Goal: Information Seeking & Learning: Learn about a topic

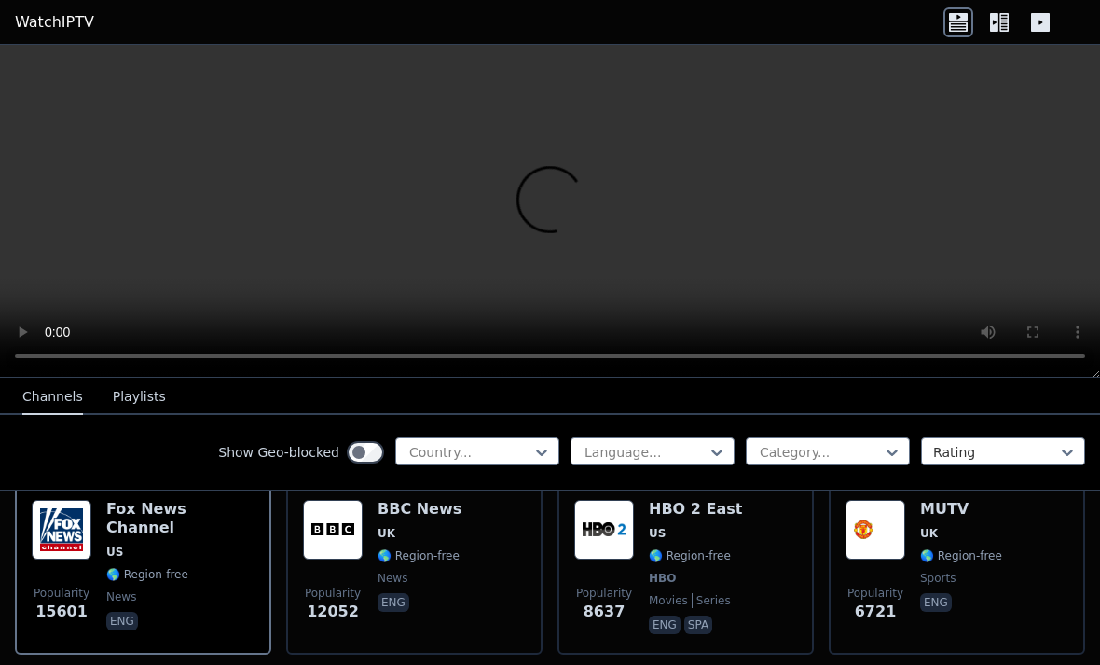
scroll to position [225, 0]
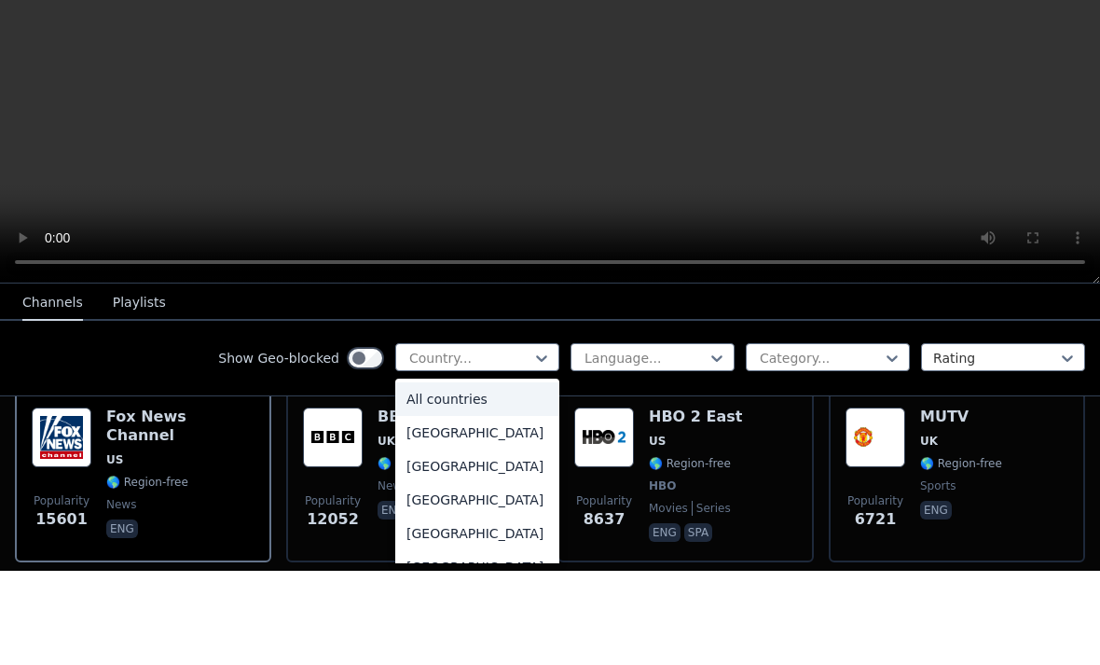
type input "******"
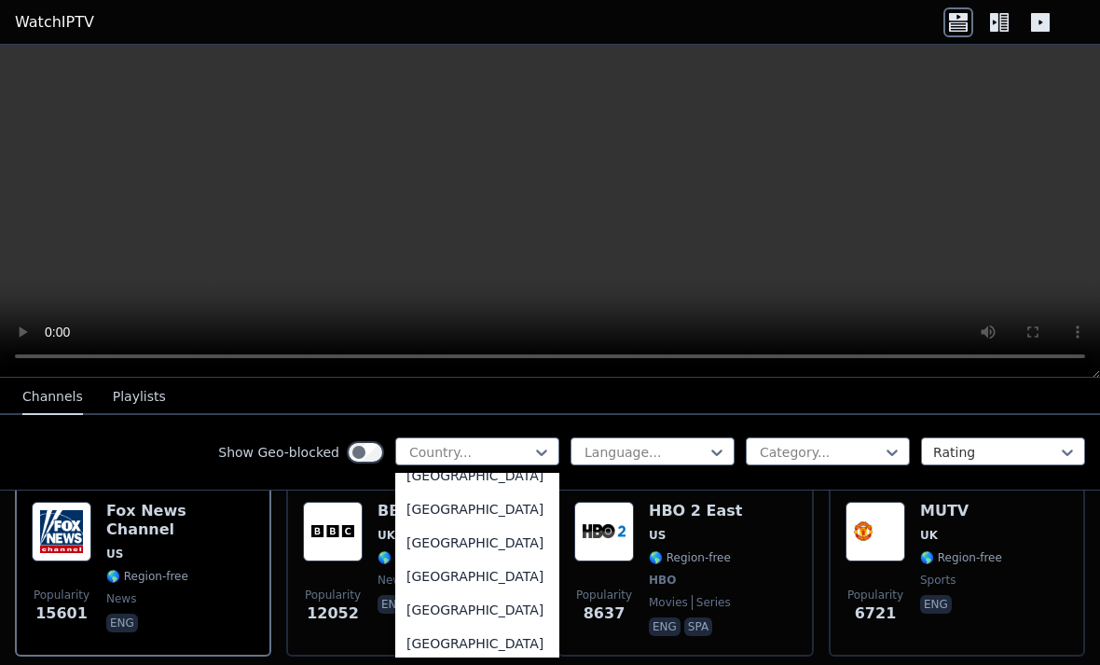
scroll to position [995, 0]
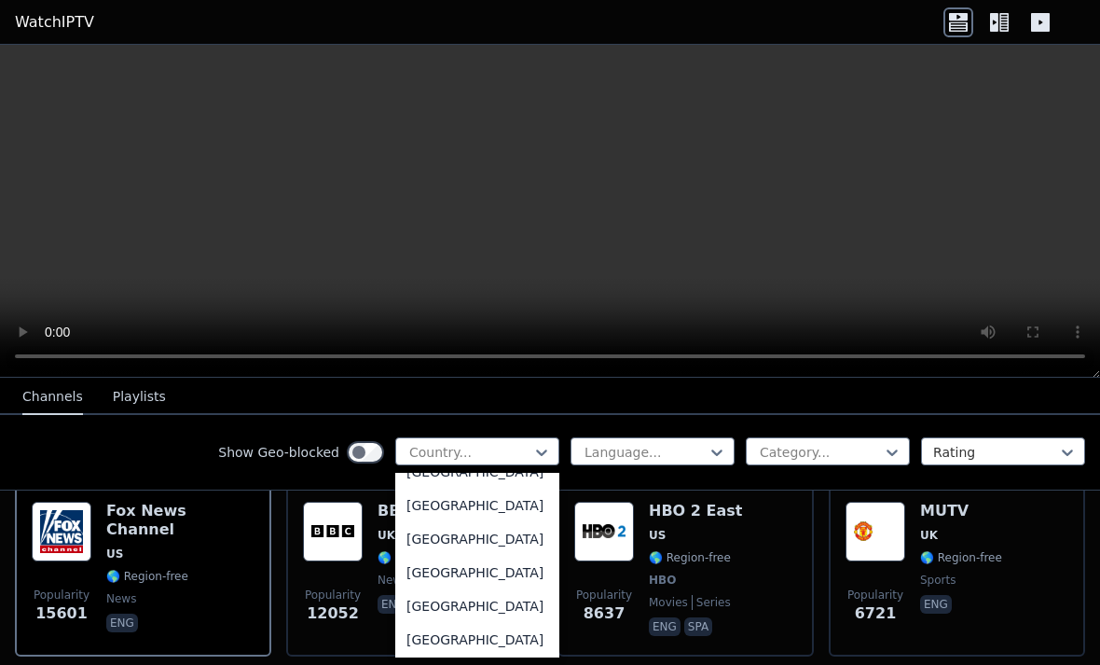
click at [499, 623] on div "[GEOGRAPHIC_DATA]" at bounding box center [477, 606] width 164 height 34
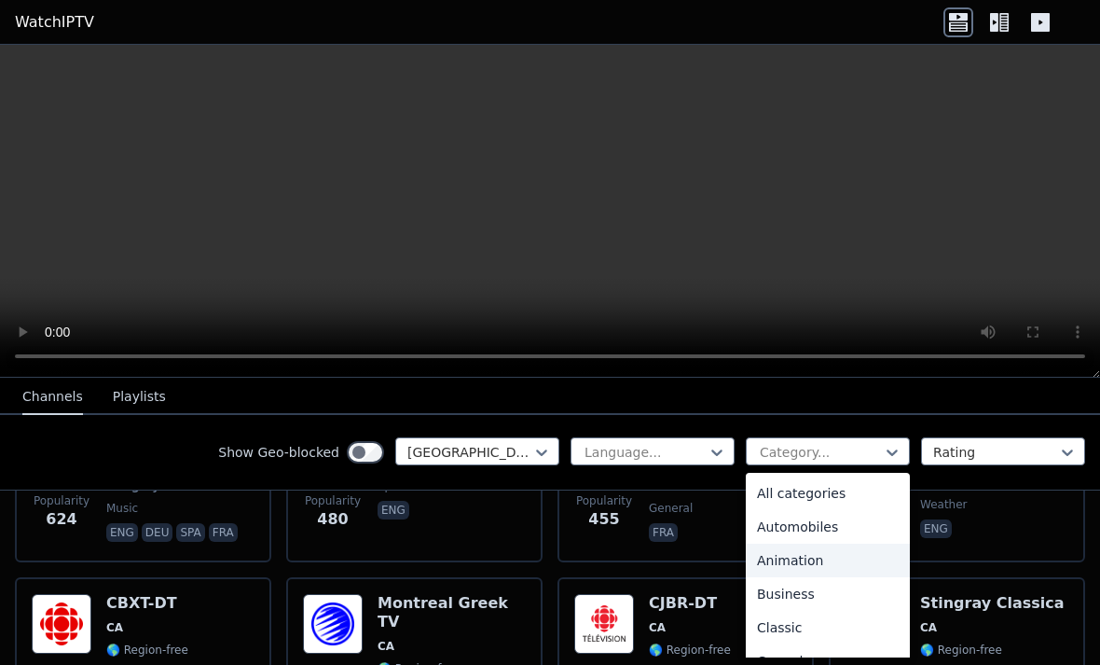
click at [852, 558] on div "Animation" at bounding box center [828, 560] width 164 height 34
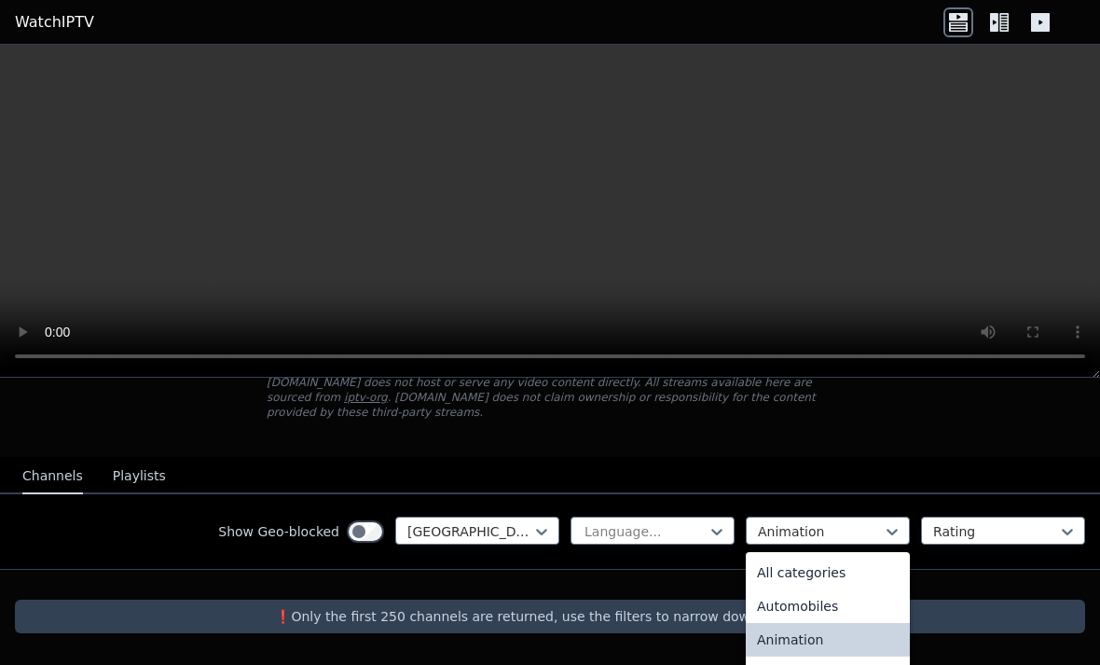
scroll to position [124, 0]
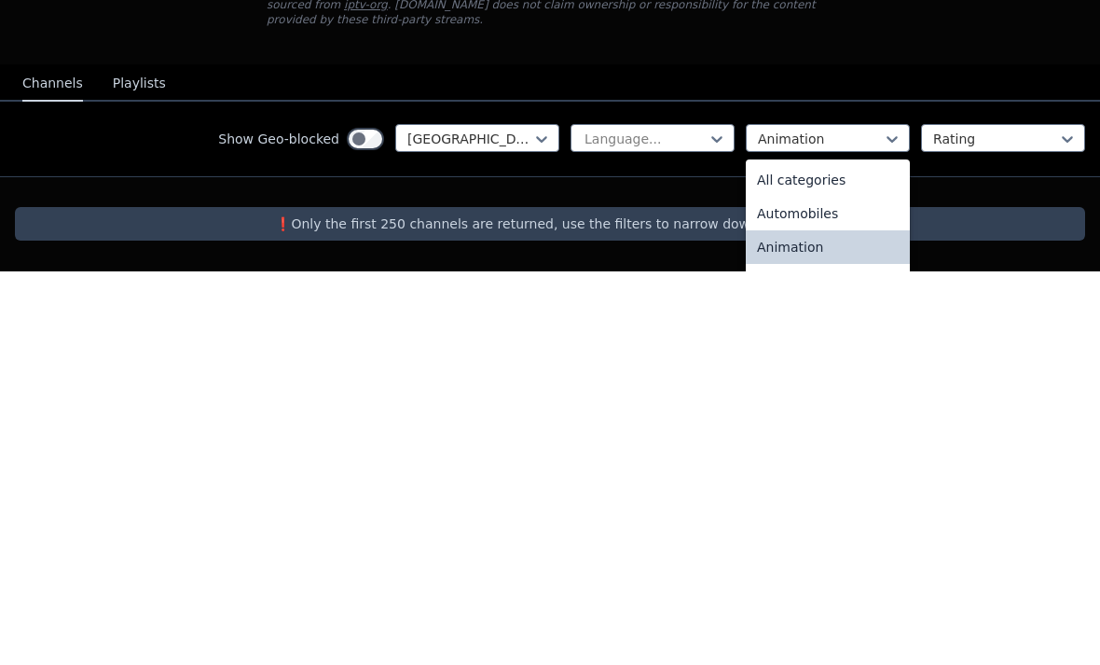
click at [839, 557] on div "All categories" at bounding box center [828, 574] width 164 height 34
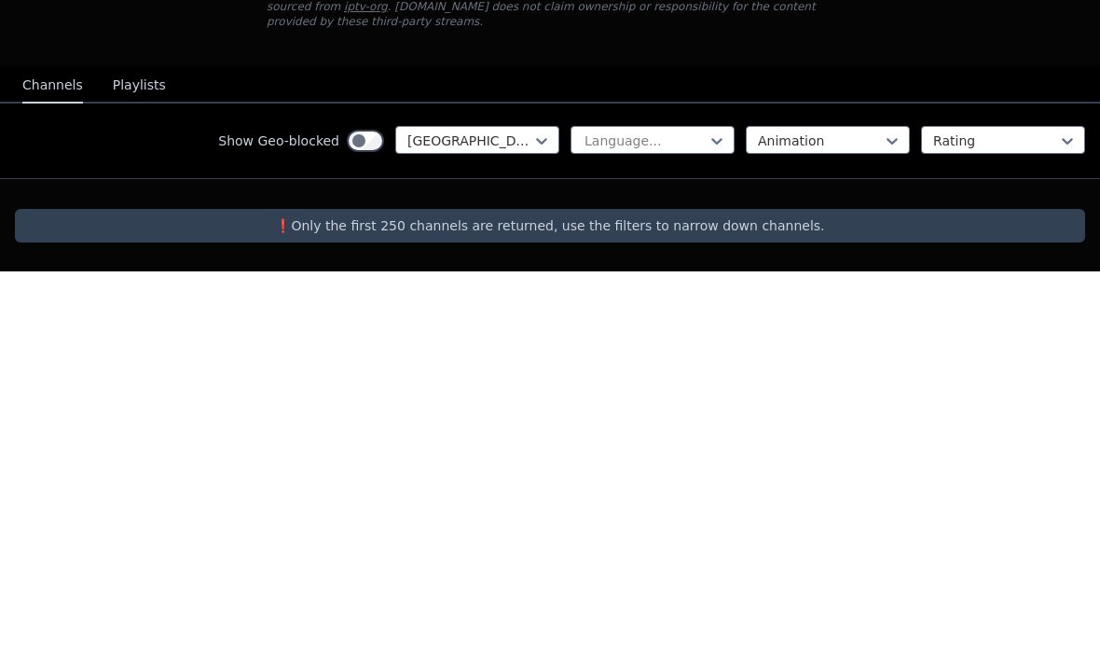
scroll to position [122, 0]
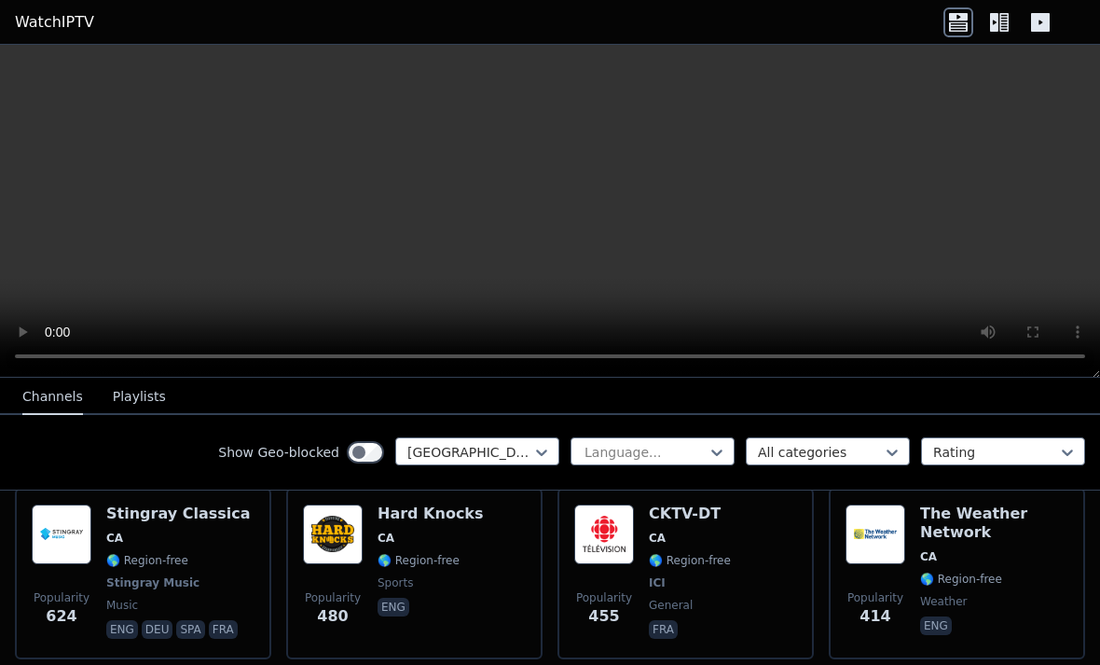
scroll to position [407, 0]
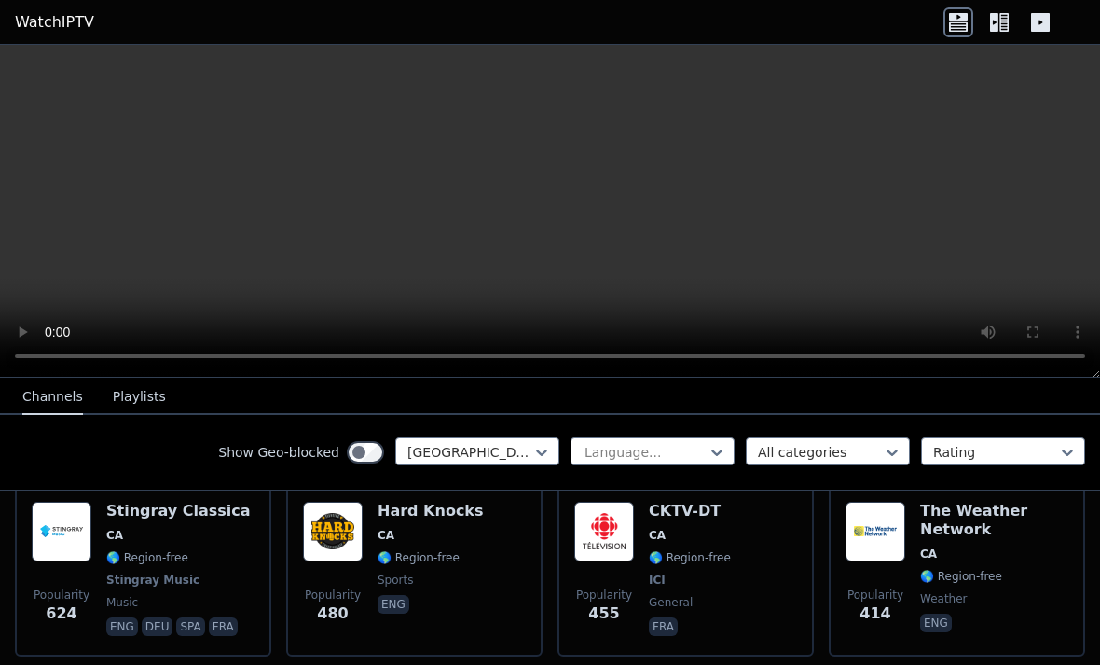
click at [133, 399] on button "Playlists" at bounding box center [139, 396] width 53 height 35
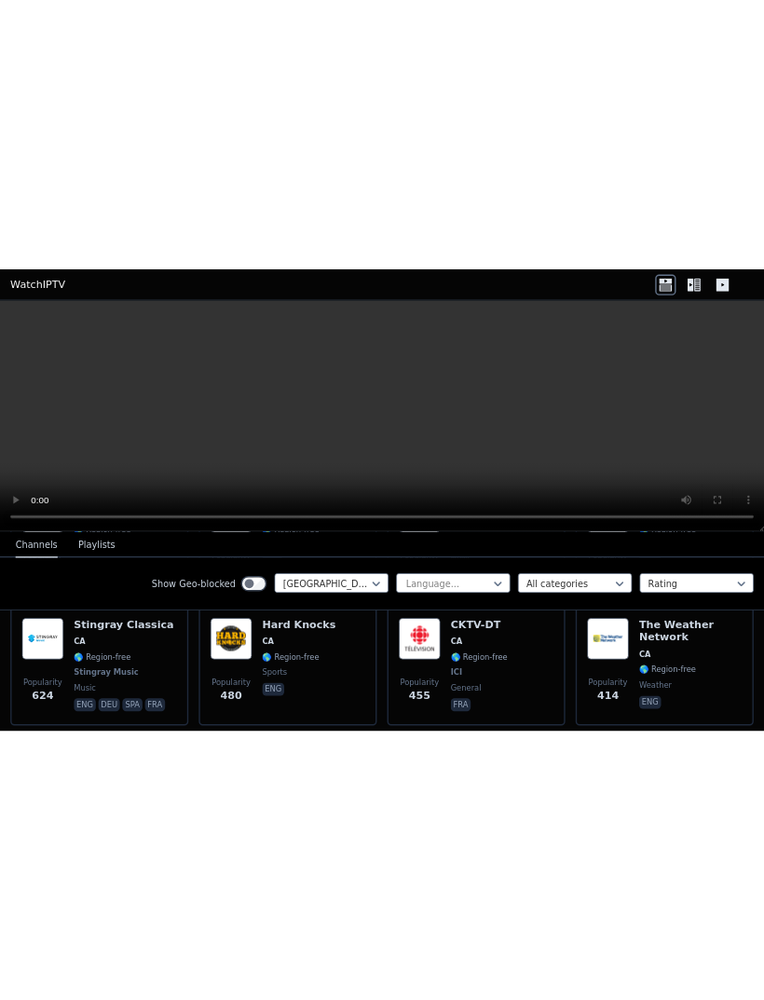
scroll to position [0, 0]
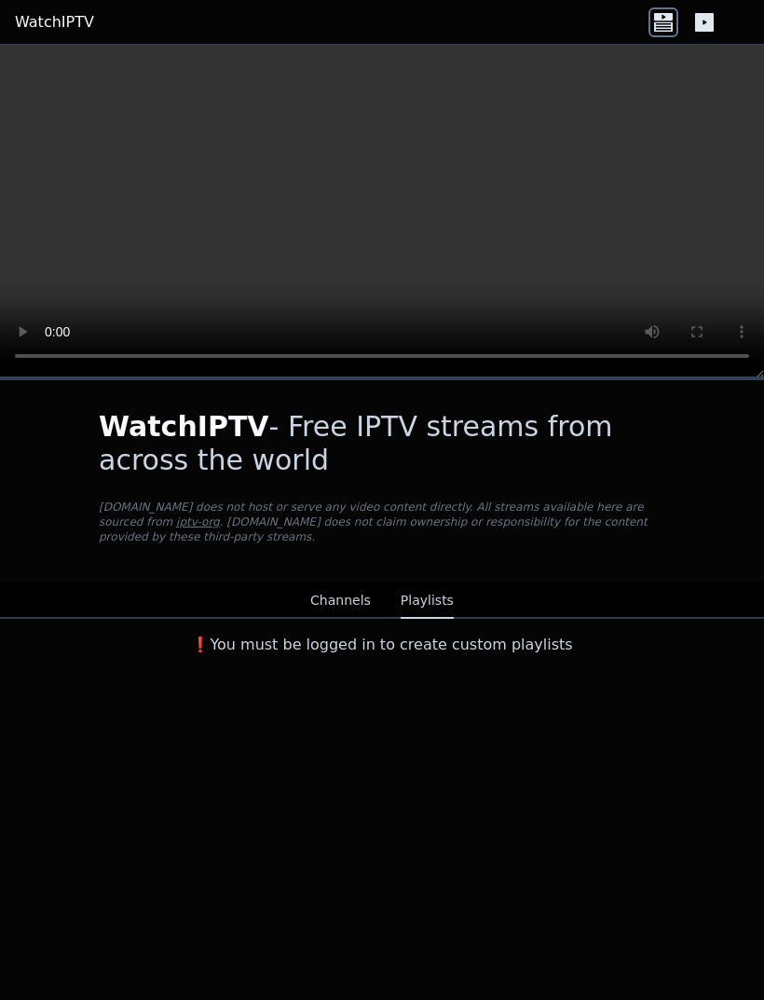
click at [351, 601] on button "Channels" at bounding box center [340, 601] width 61 height 35
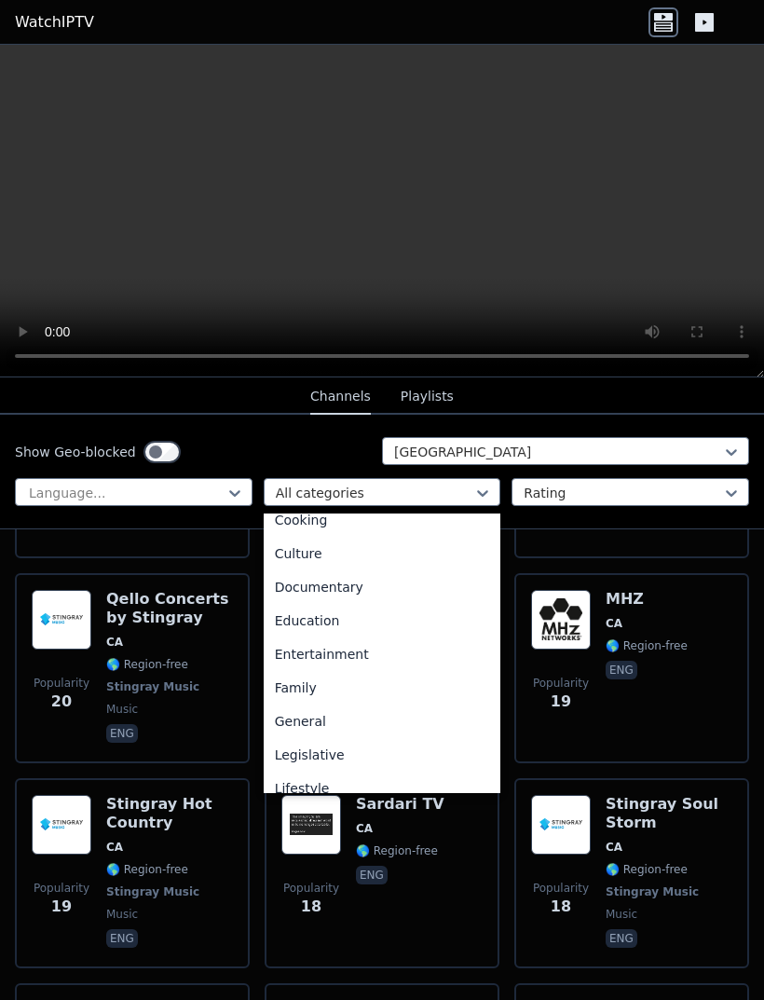
scroll to position [216, 0]
click at [433, 664] on div "Family" at bounding box center [383, 687] width 238 height 34
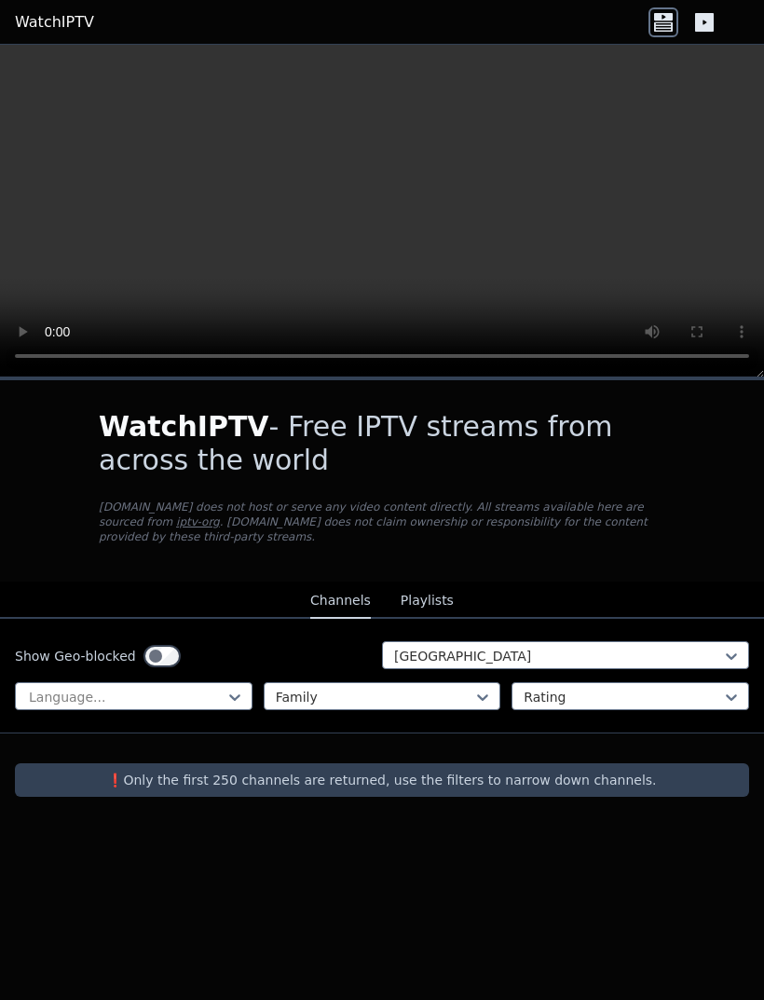
click at [227, 664] on div "Show Geo-blocked Canada Language... Family Rating" at bounding box center [382, 676] width 764 height 115
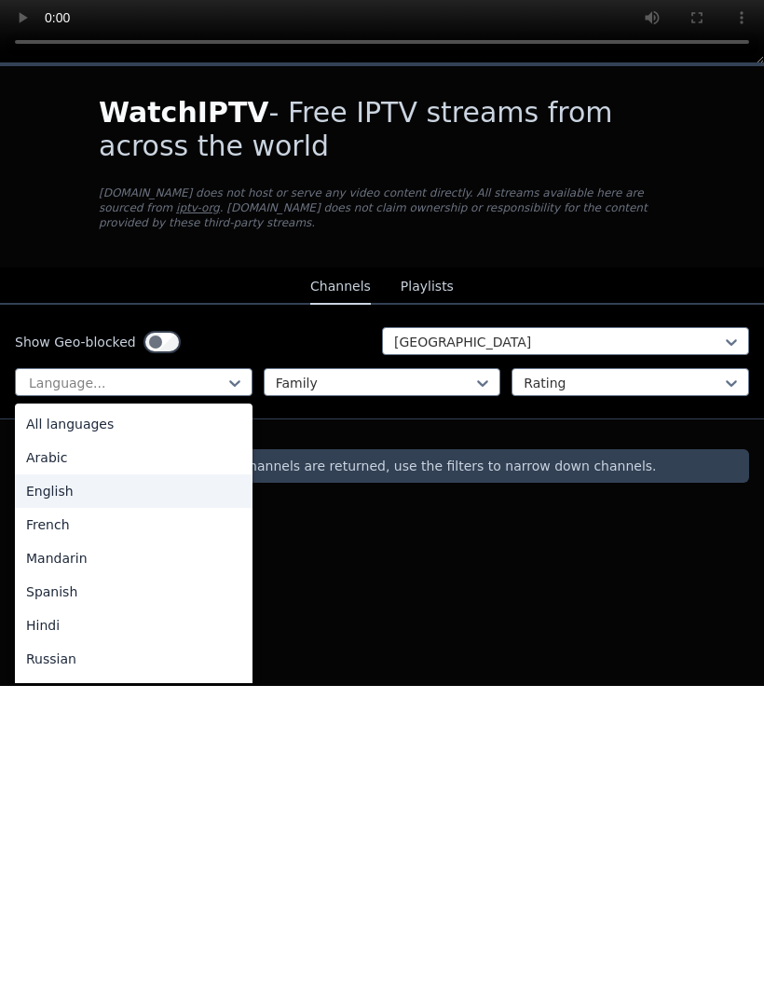
click at [149, 664] on div "English" at bounding box center [134, 806] width 238 height 34
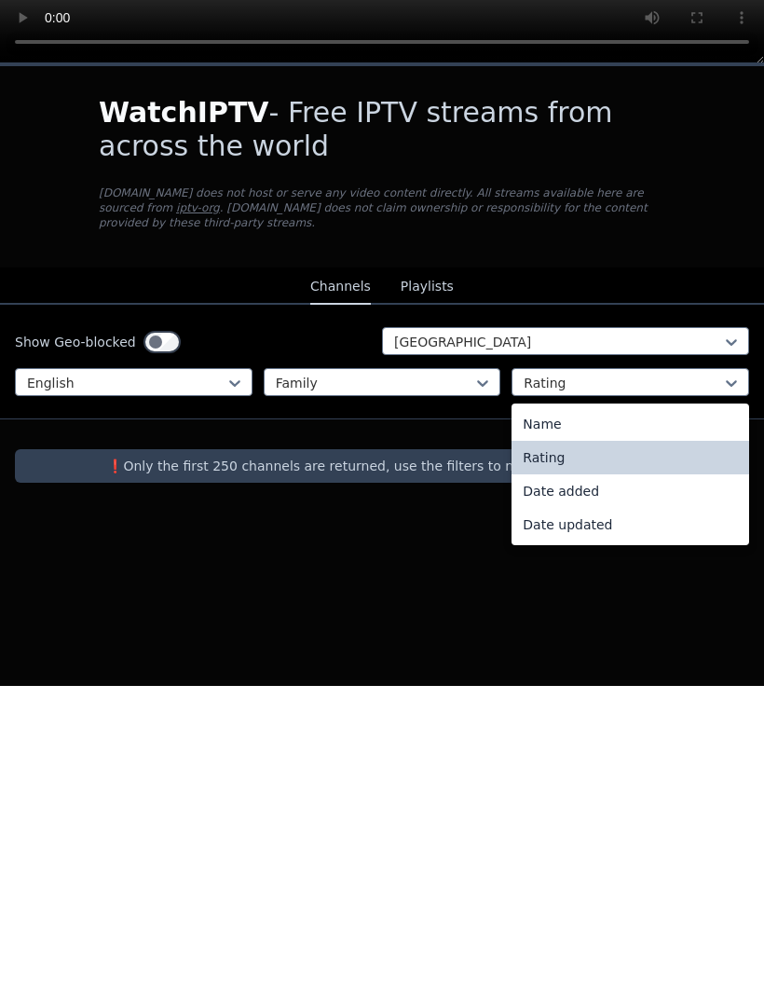
click at [655, 664] on div "Date updated" at bounding box center [631, 839] width 238 height 34
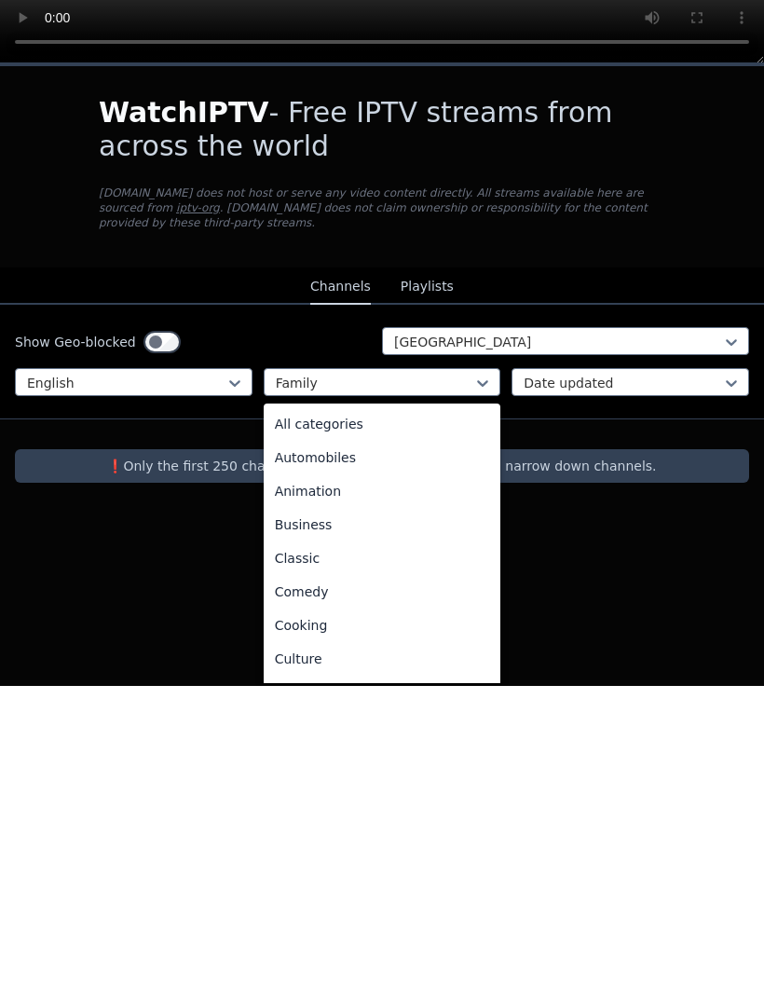
scroll to position [138, 0]
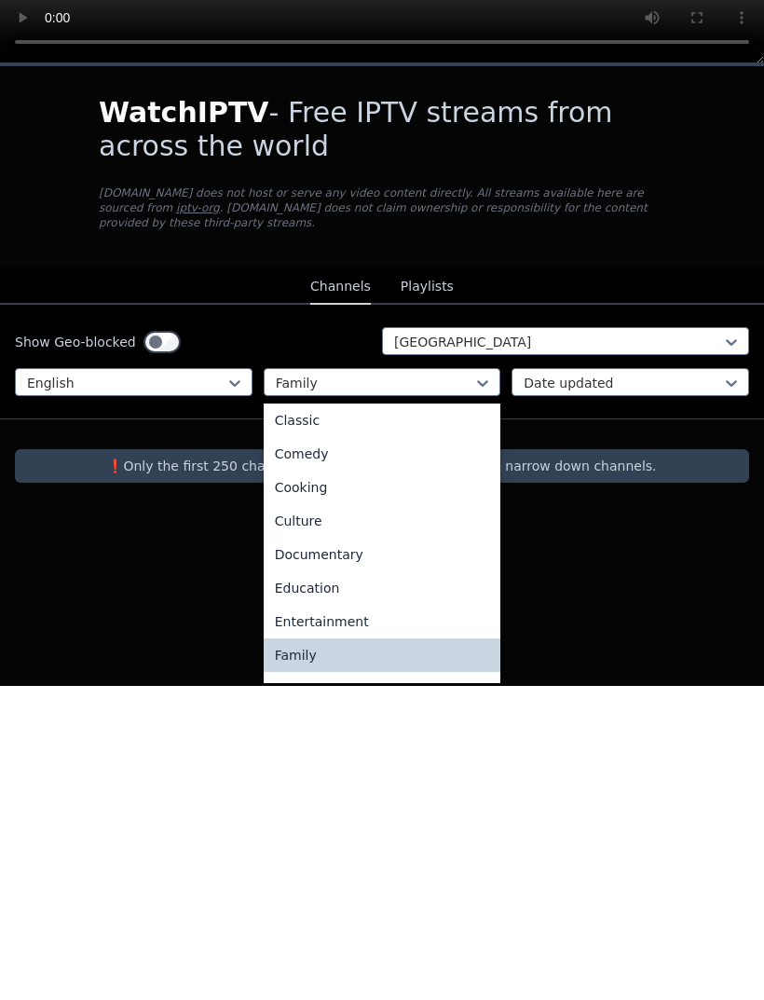
click at [348, 664] on div "Family" at bounding box center [383, 970] width 238 height 34
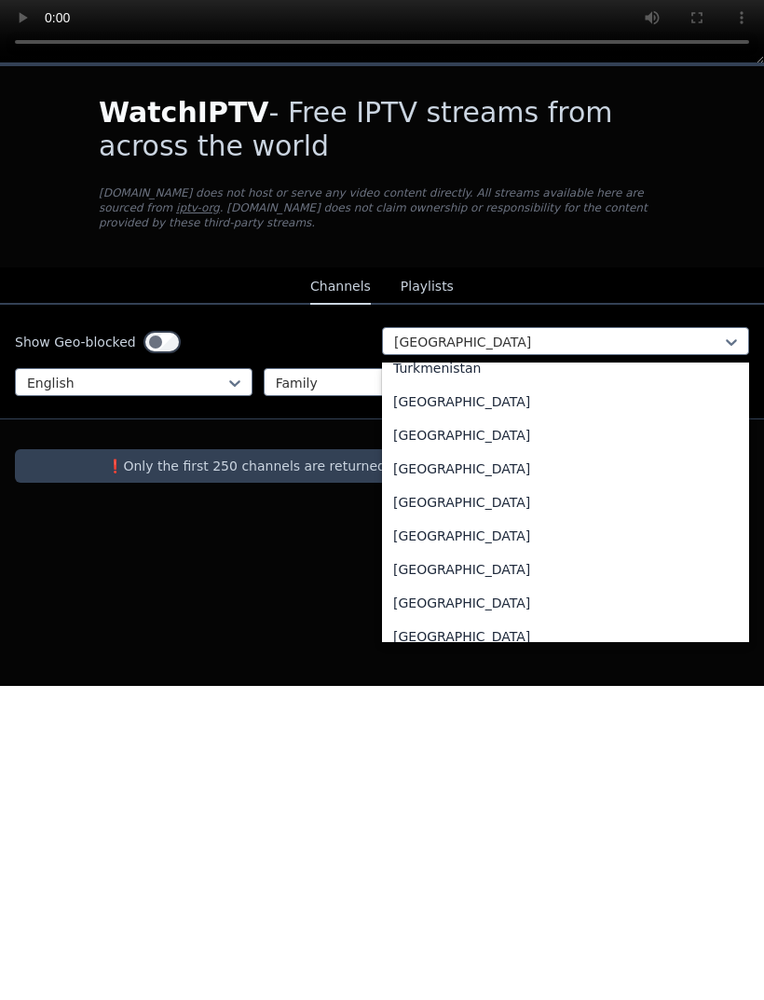
scroll to position [6429, 0]
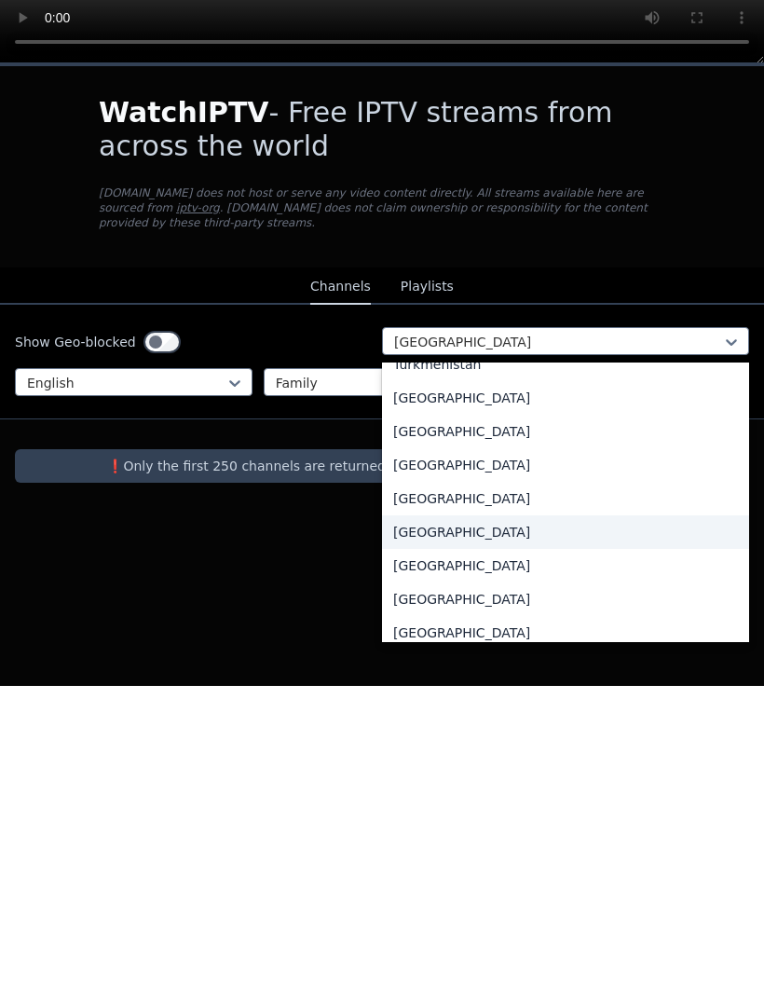
click at [565, 664] on div "[GEOGRAPHIC_DATA]" at bounding box center [565, 847] width 367 height 34
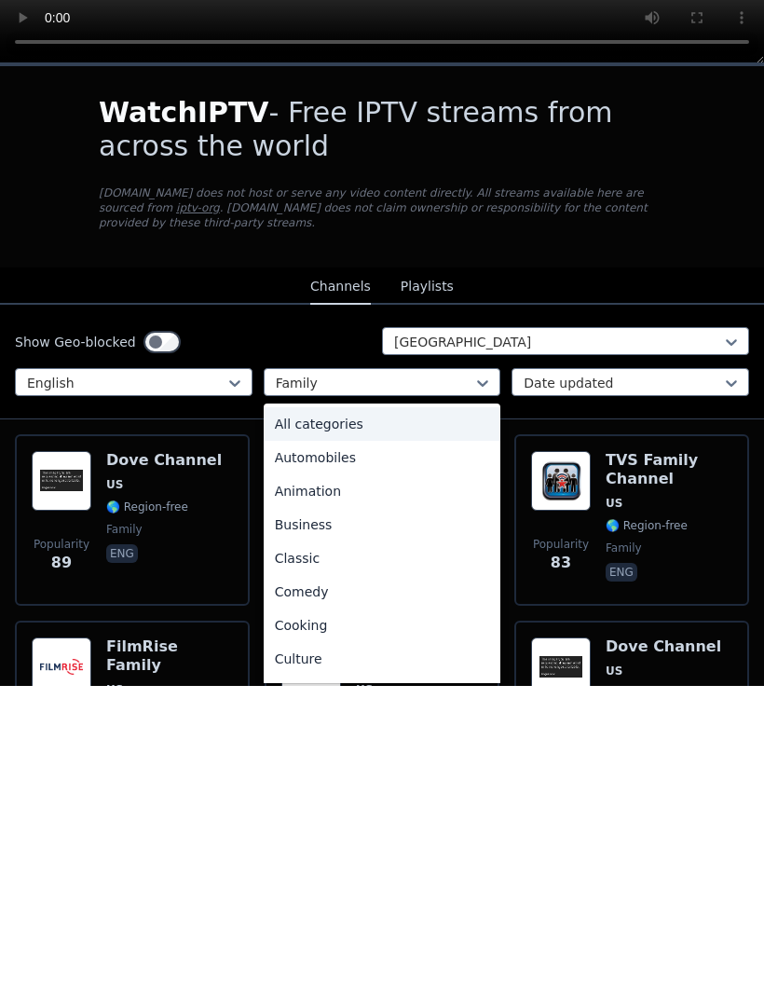
click at [387, 664] on div "All categories" at bounding box center [383, 739] width 238 height 34
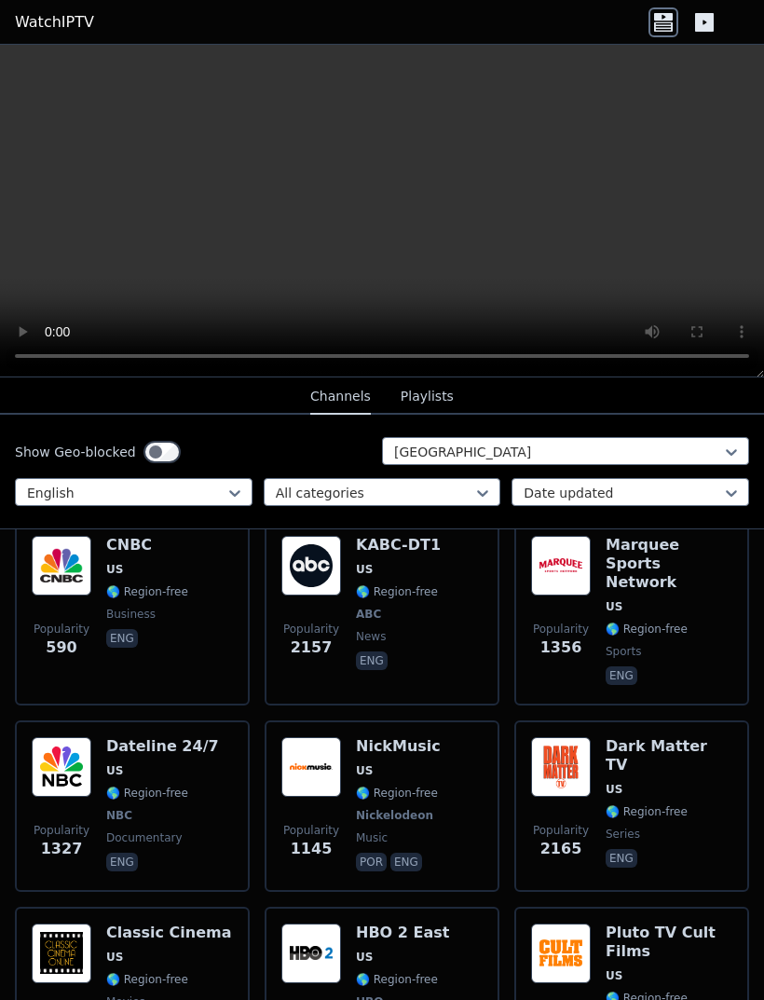
scroll to position [230, 0]
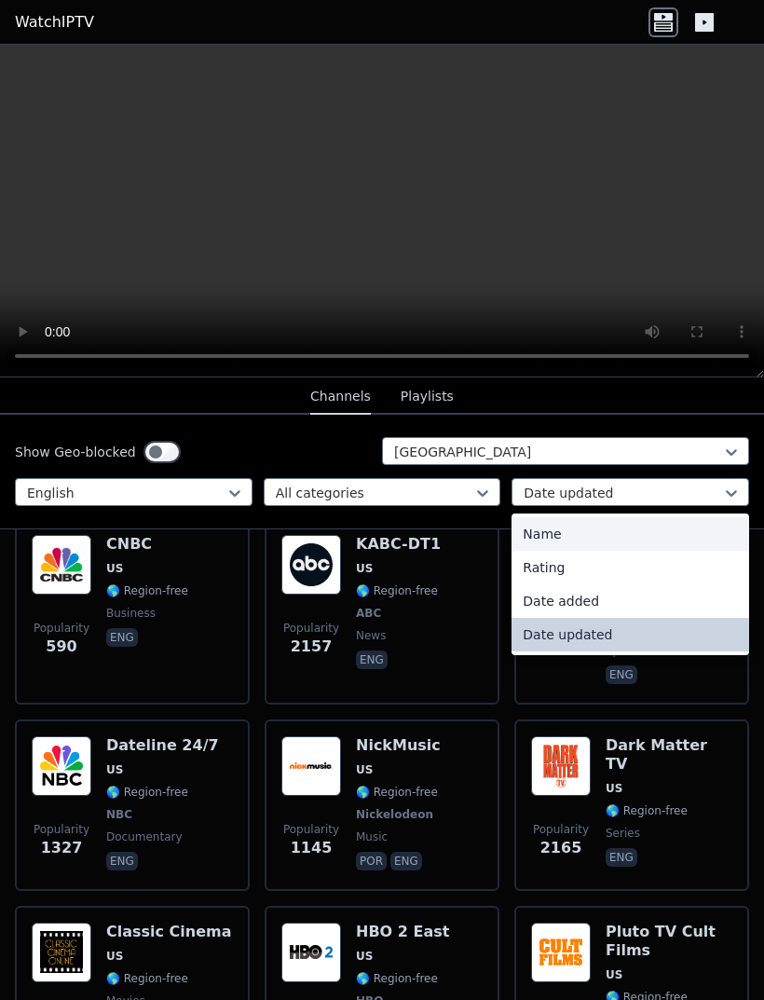
click at [622, 527] on div "Name" at bounding box center [631, 534] width 238 height 34
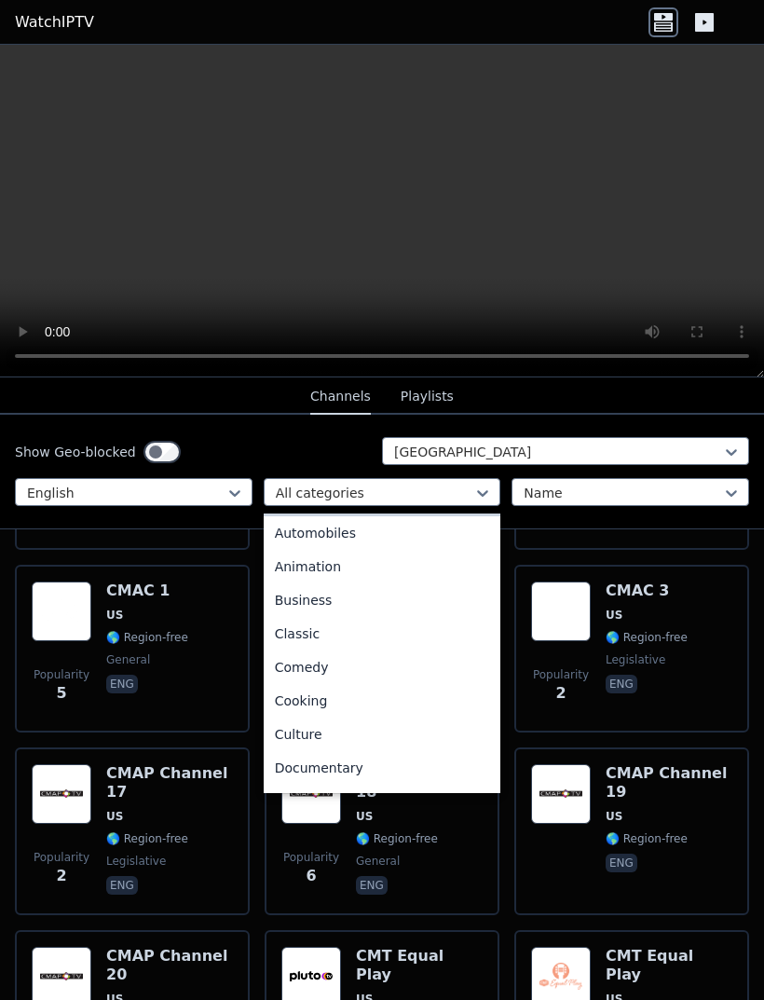
scroll to position [42, 0]
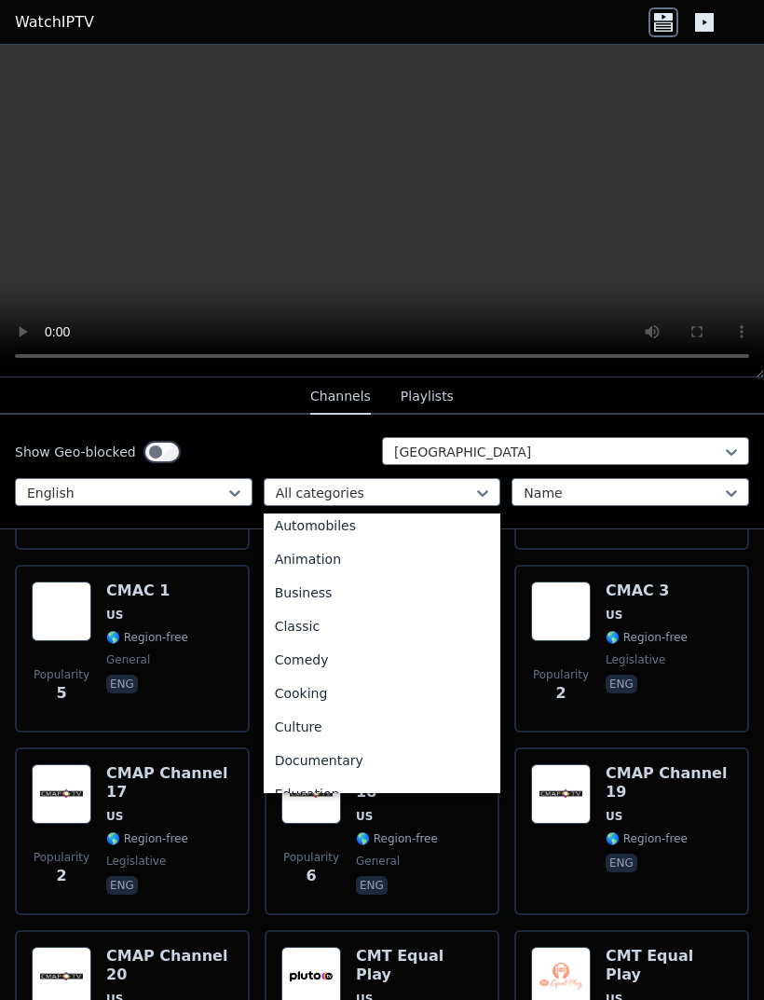
click at [473, 556] on div "Animation" at bounding box center [383, 560] width 238 height 34
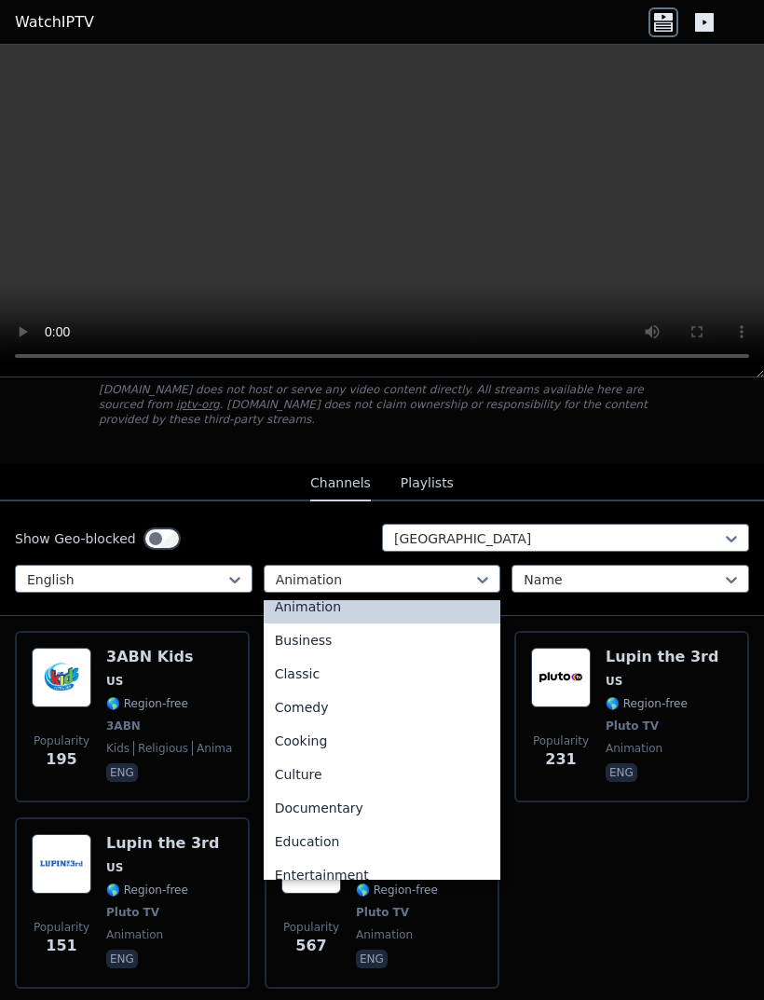
scroll to position [94, 0]
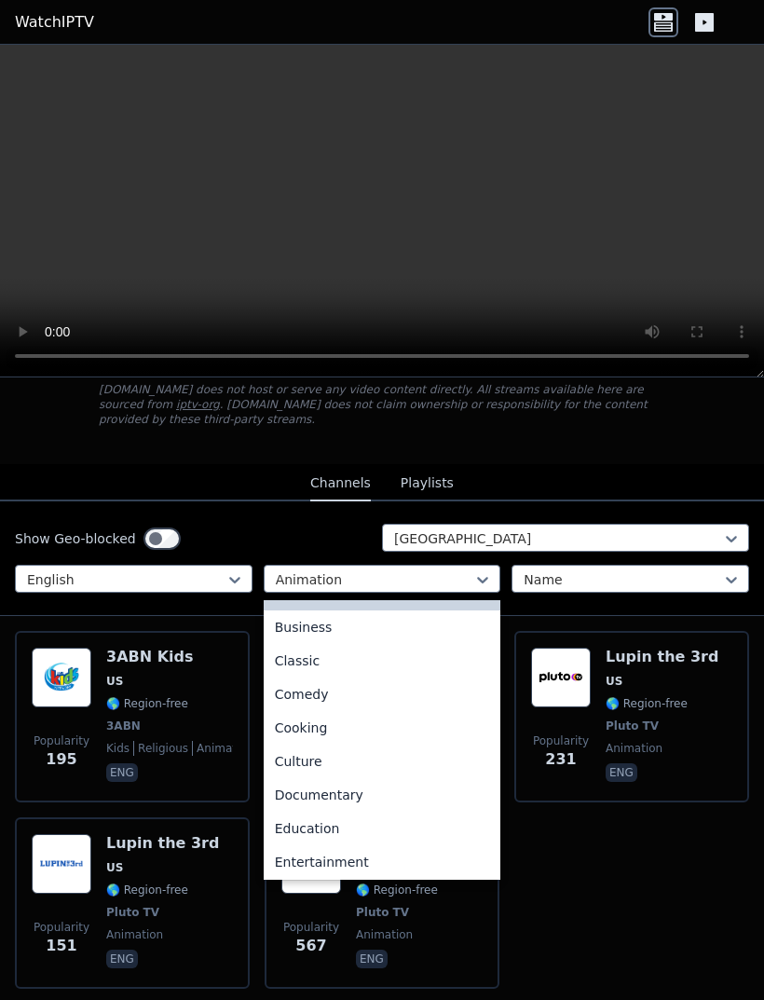
click at [446, 664] on div "Comedy" at bounding box center [383, 695] width 238 height 34
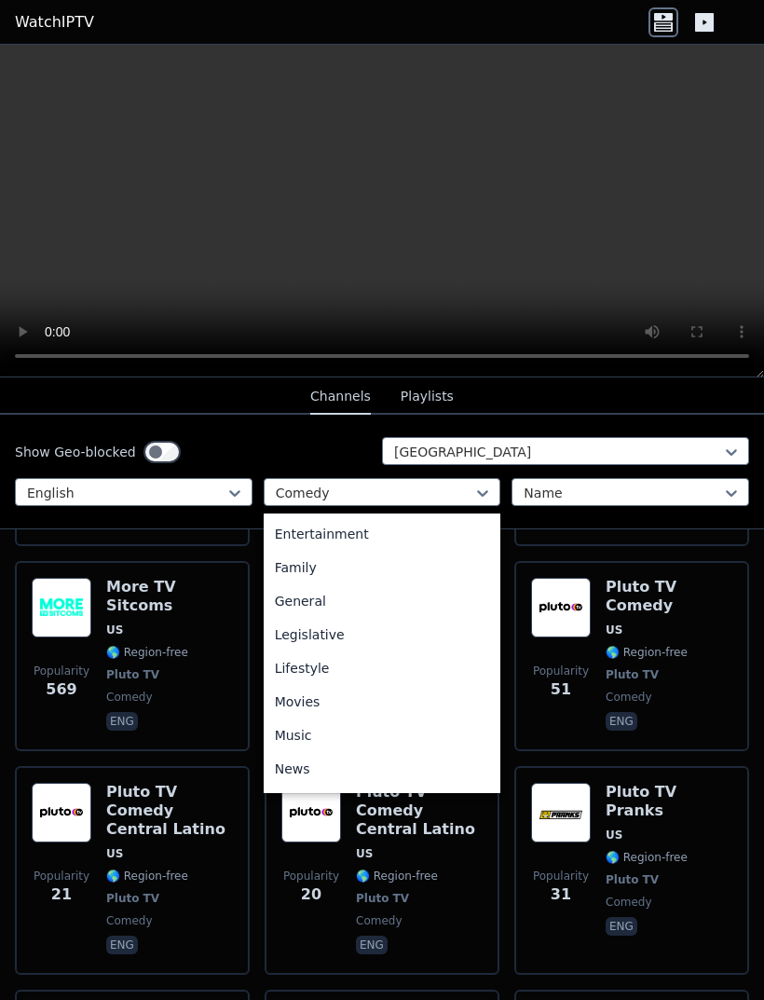
scroll to position [294, 0]
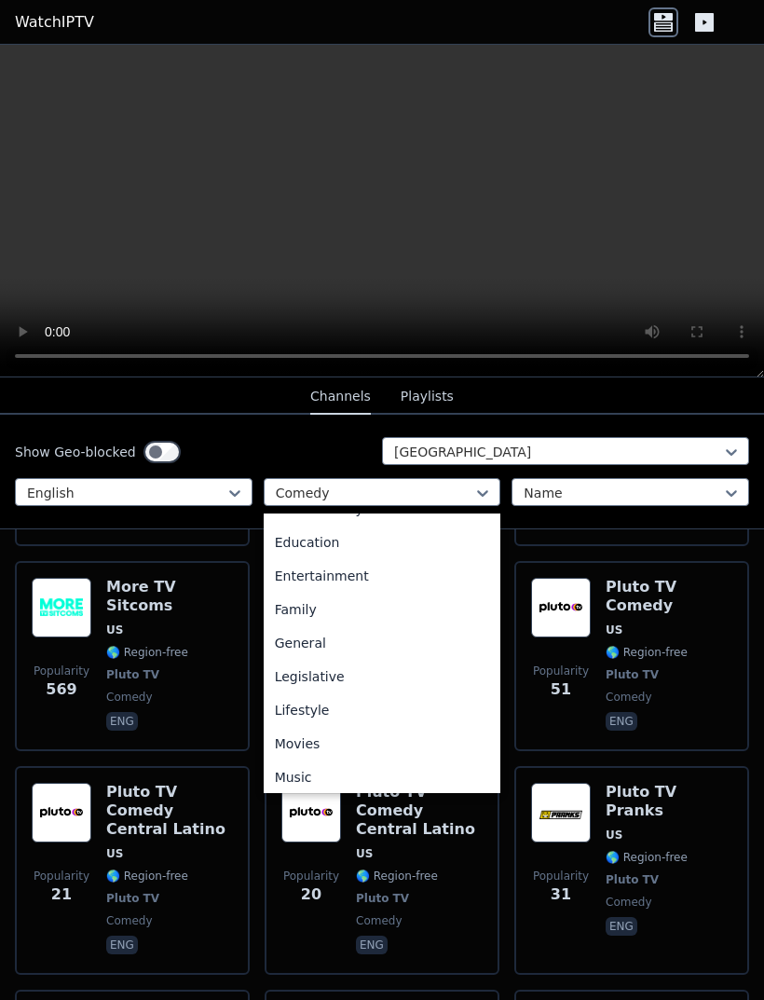
click at [461, 600] on div "Family" at bounding box center [383, 610] width 238 height 34
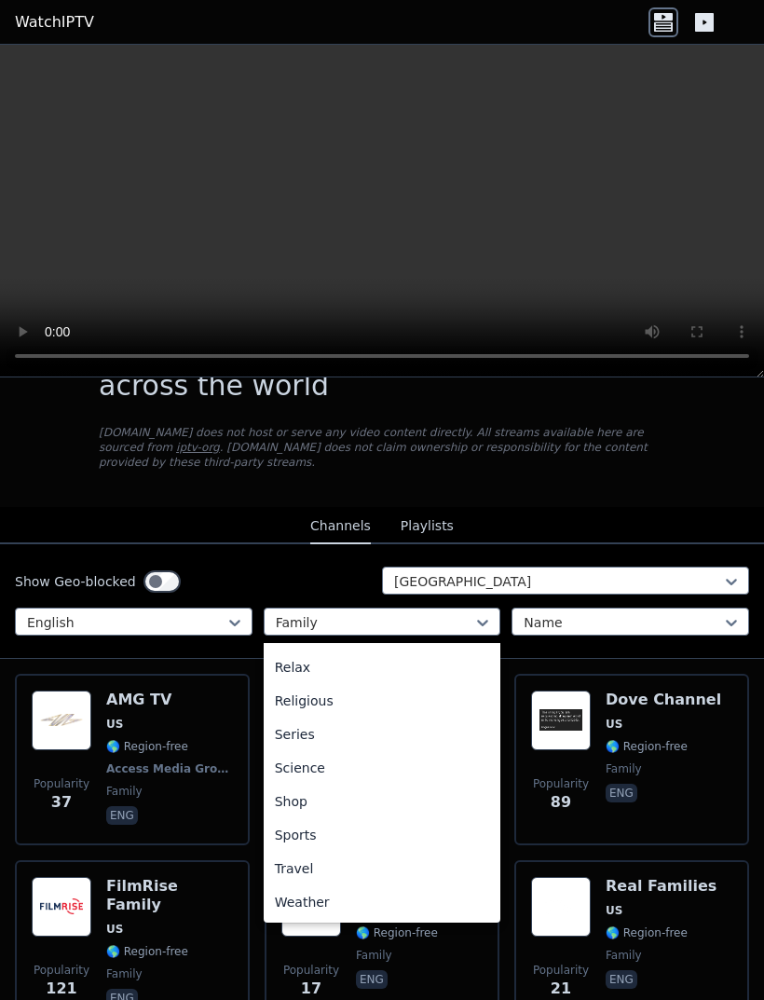
scroll to position [634, 0]
click at [444, 664] on div "Series" at bounding box center [383, 735] width 238 height 34
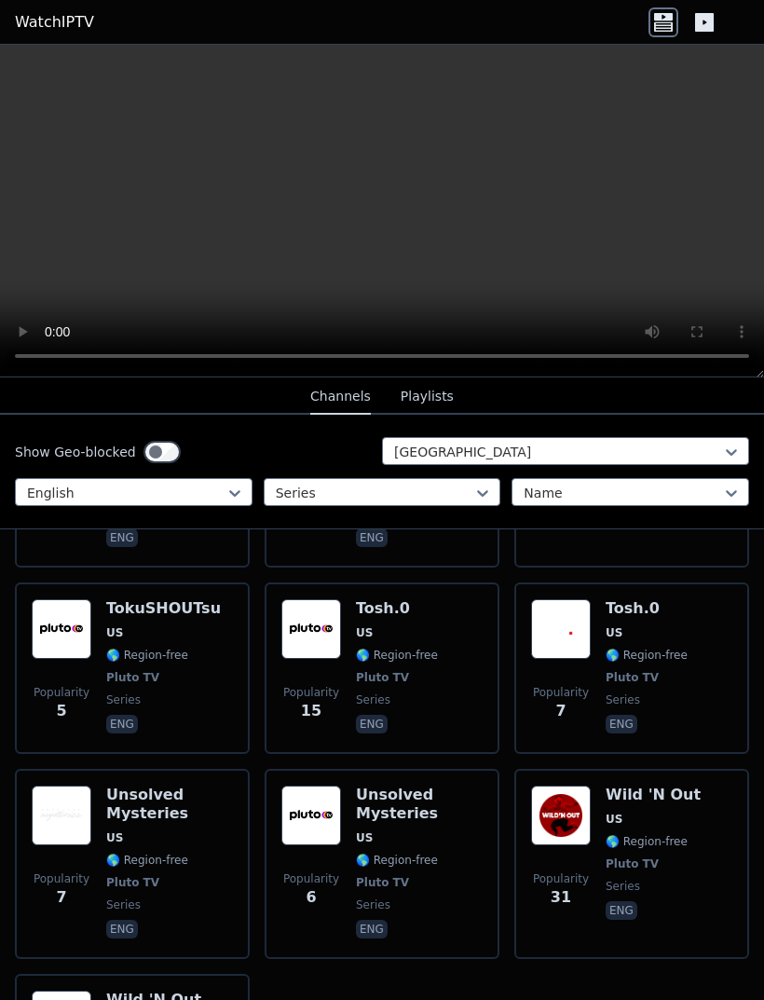
scroll to position [7228, 0]
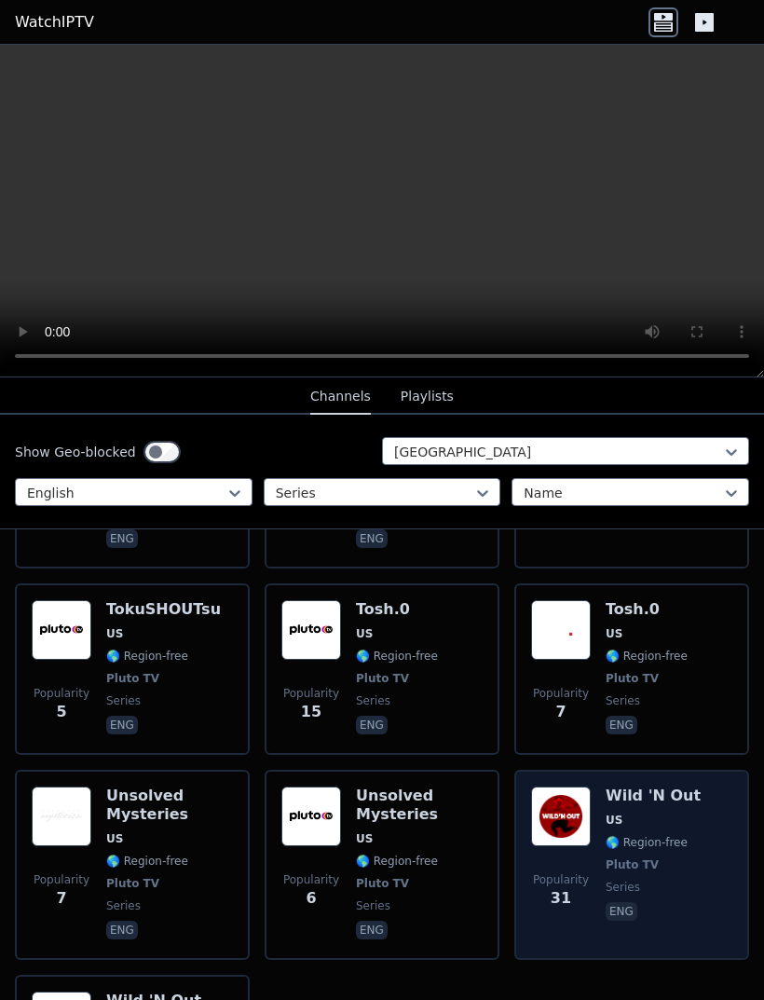
click at [616, 664] on h6 "Wild 'N Out" at bounding box center [653, 796] width 95 height 19
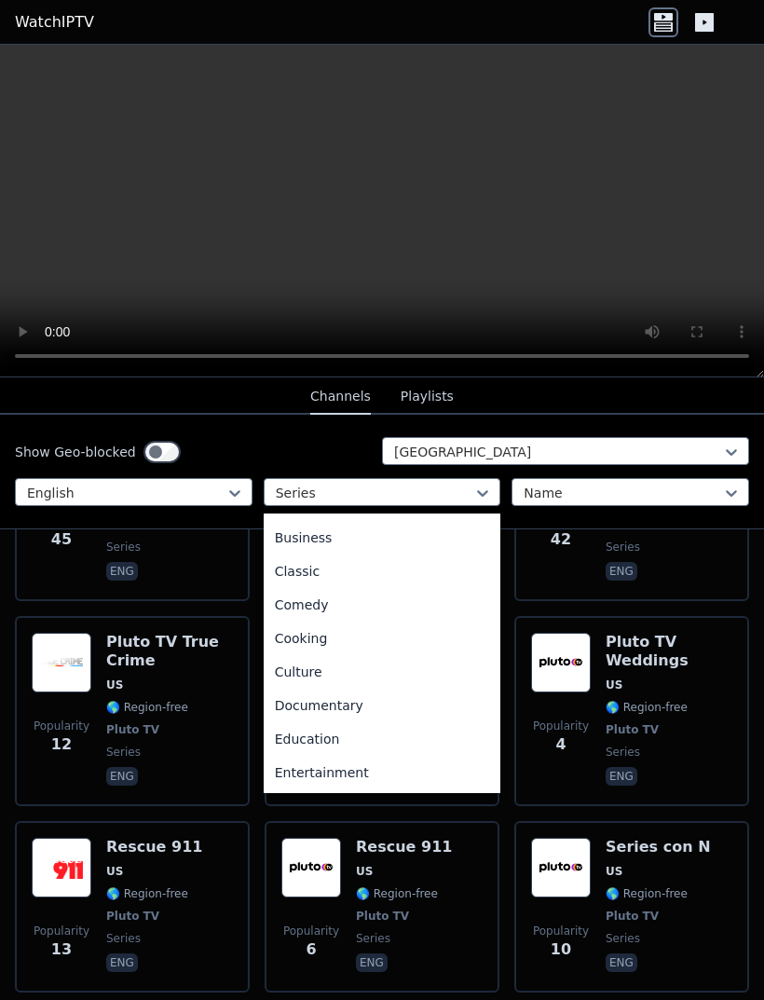
scroll to position [182, 0]
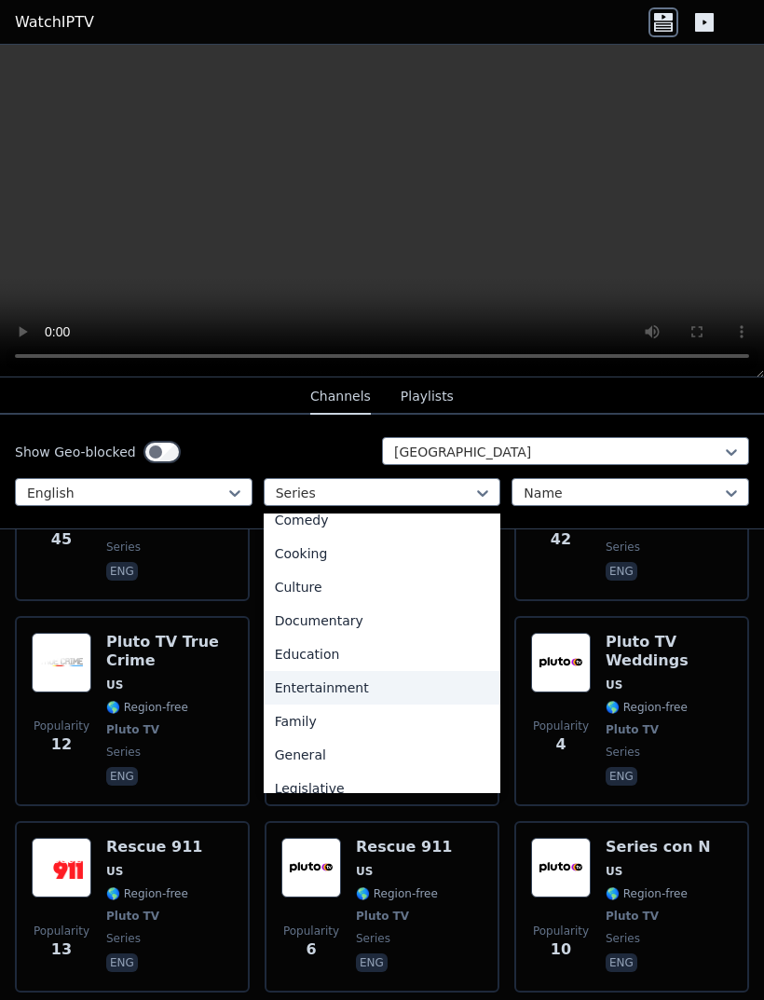
click at [346, 664] on div "Entertainment" at bounding box center [383, 688] width 238 height 34
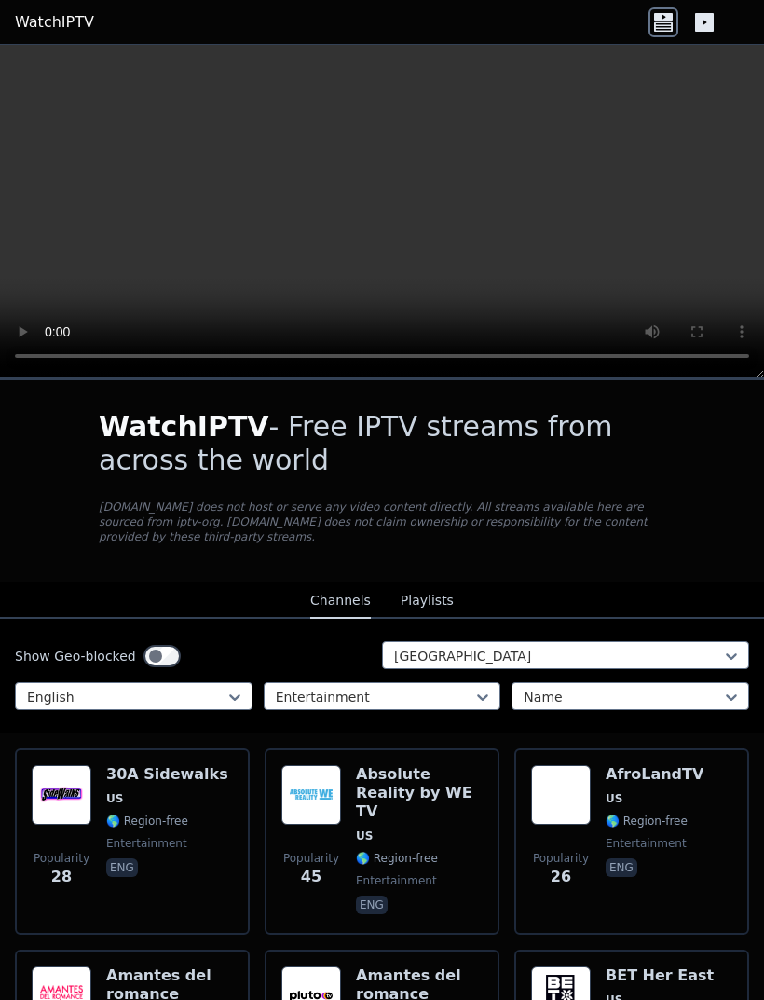
click at [433, 592] on button "Playlists" at bounding box center [427, 601] width 53 height 35
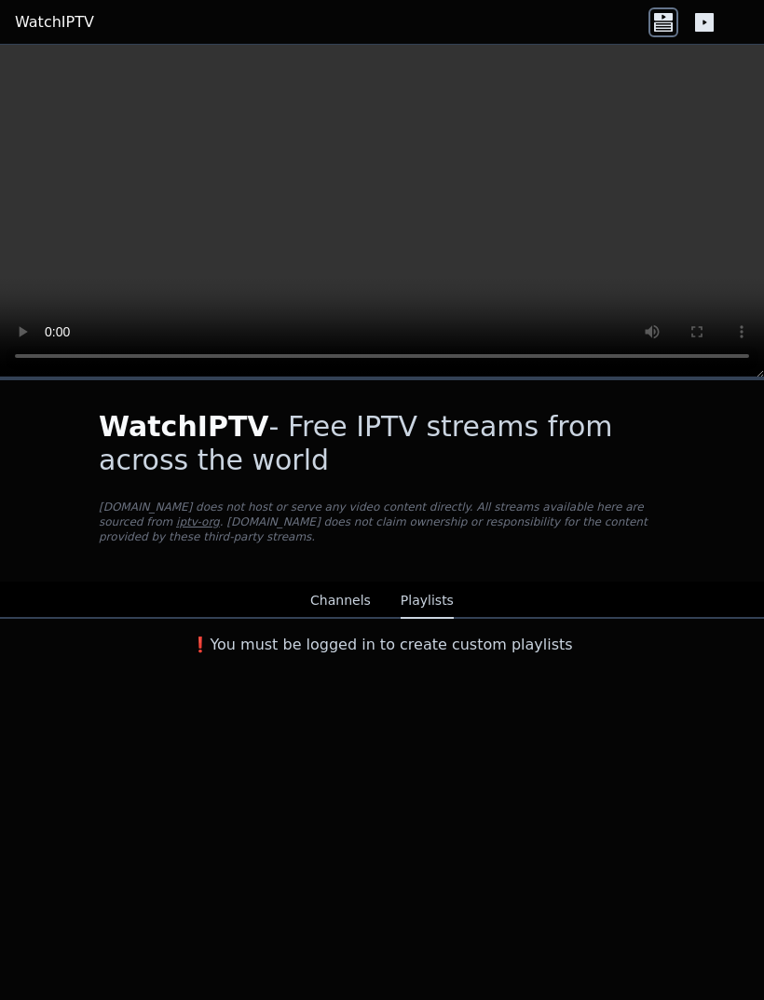
click at [365, 618] on button "Channels" at bounding box center [340, 601] width 61 height 35
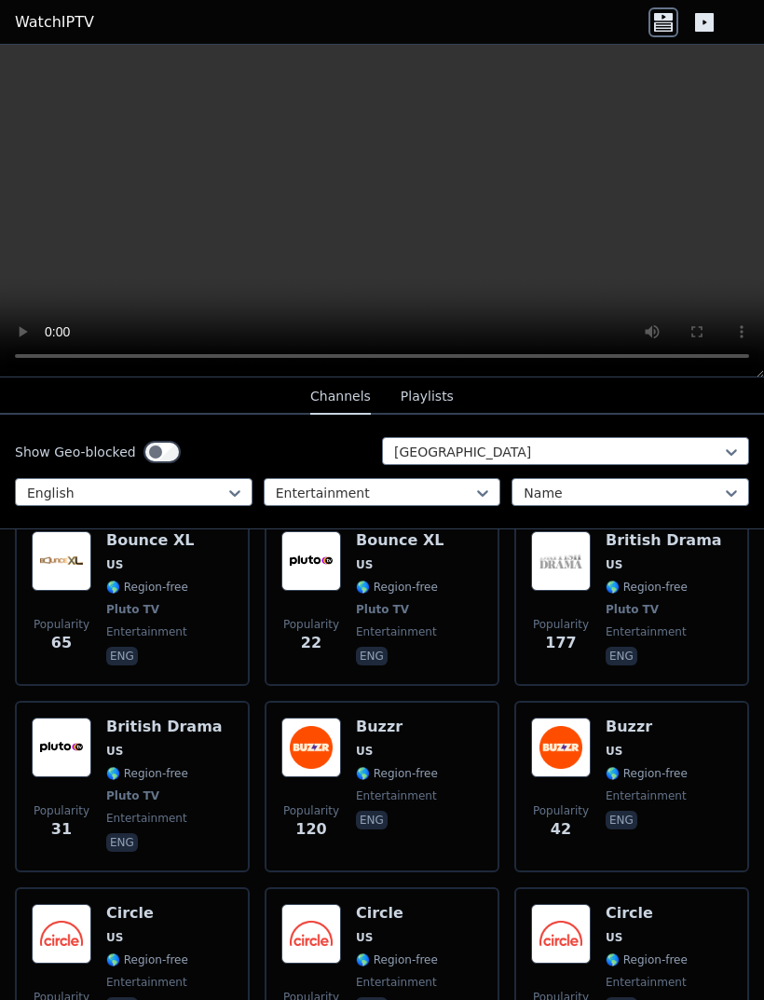
scroll to position [1067, 0]
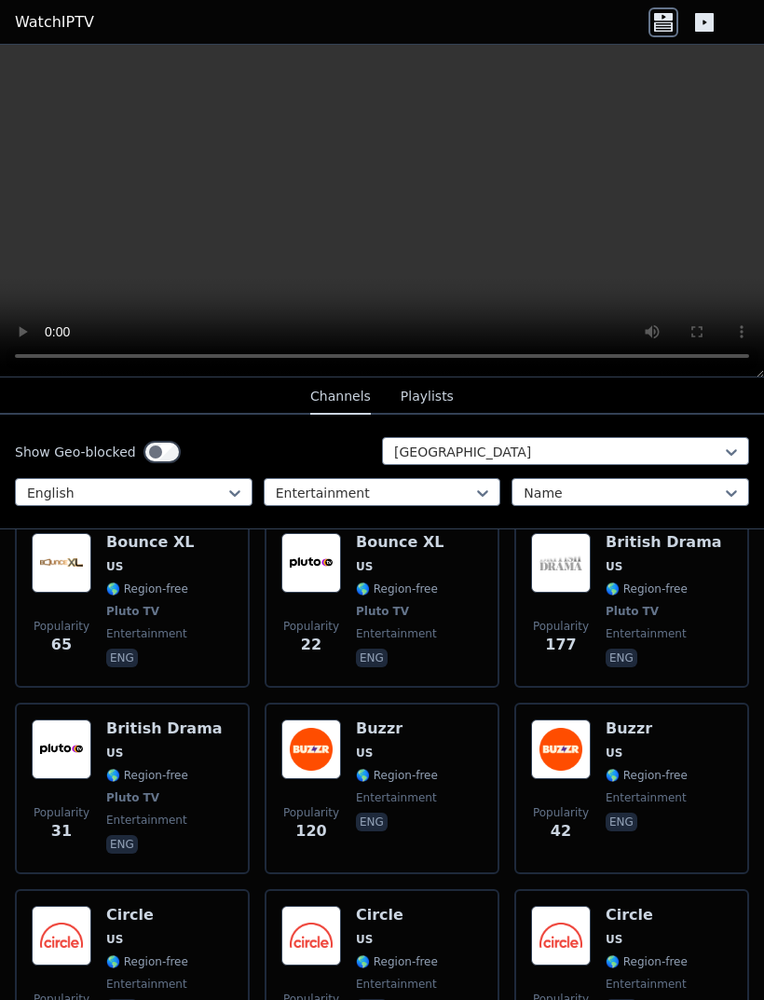
click at [49, 21] on link "WatchIPTV" at bounding box center [54, 22] width 79 height 22
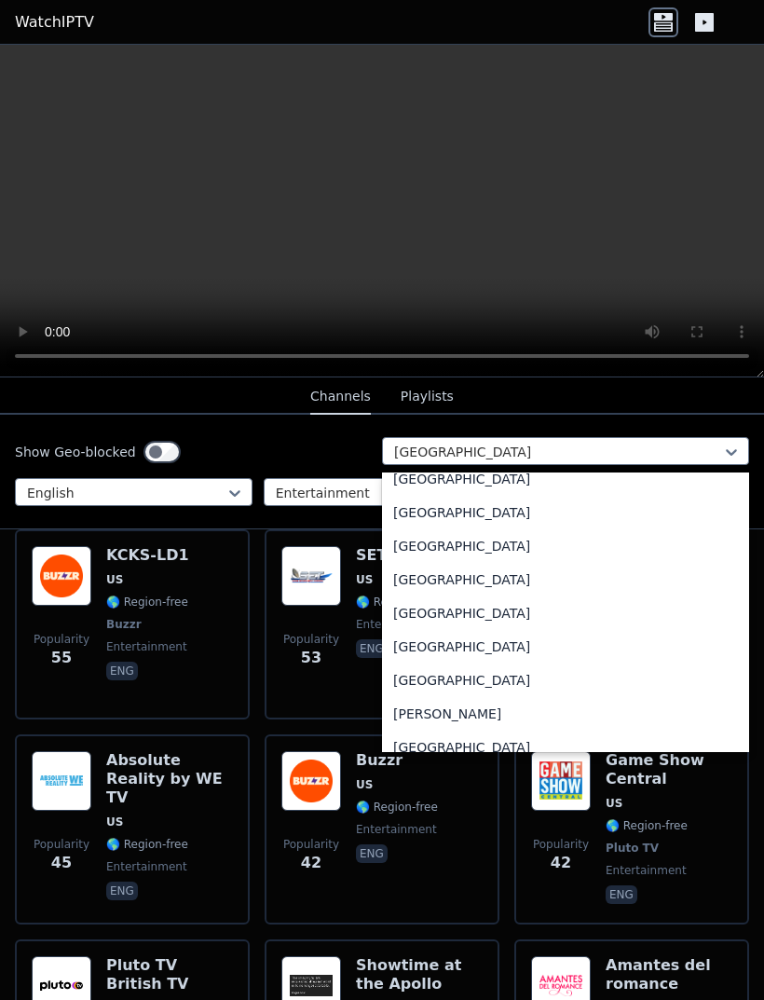
scroll to position [1022, 0]
click at [547, 575] on div "[GEOGRAPHIC_DATA]" at bounding box center [565, 579] width 367 height 34
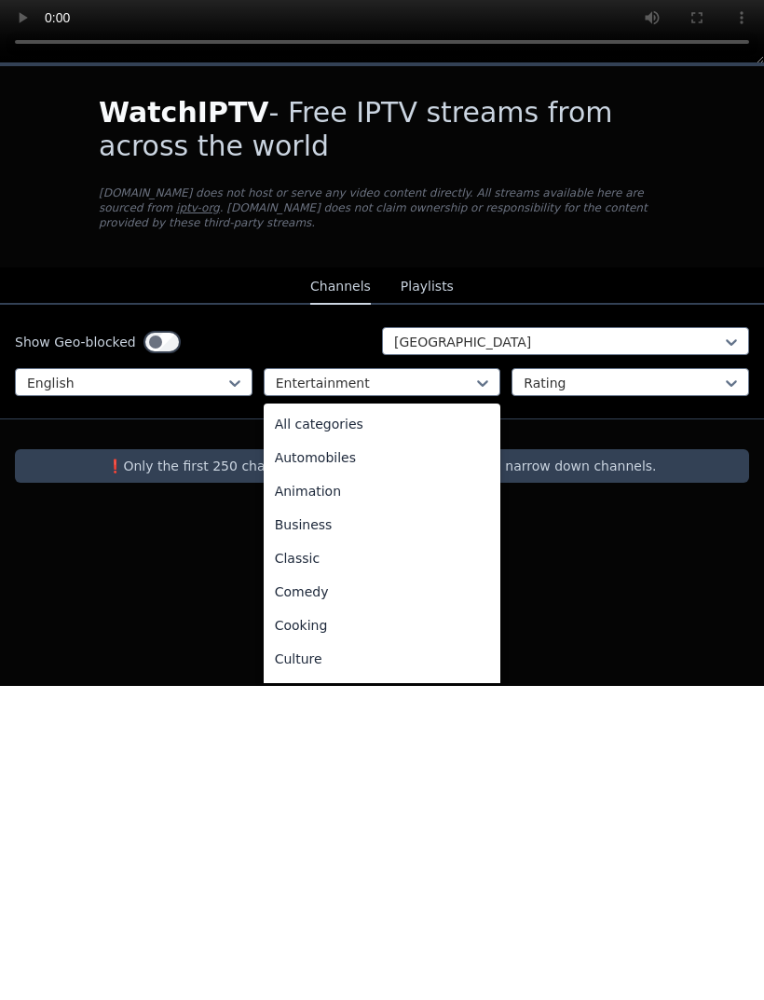
scroll to position [104, 0]
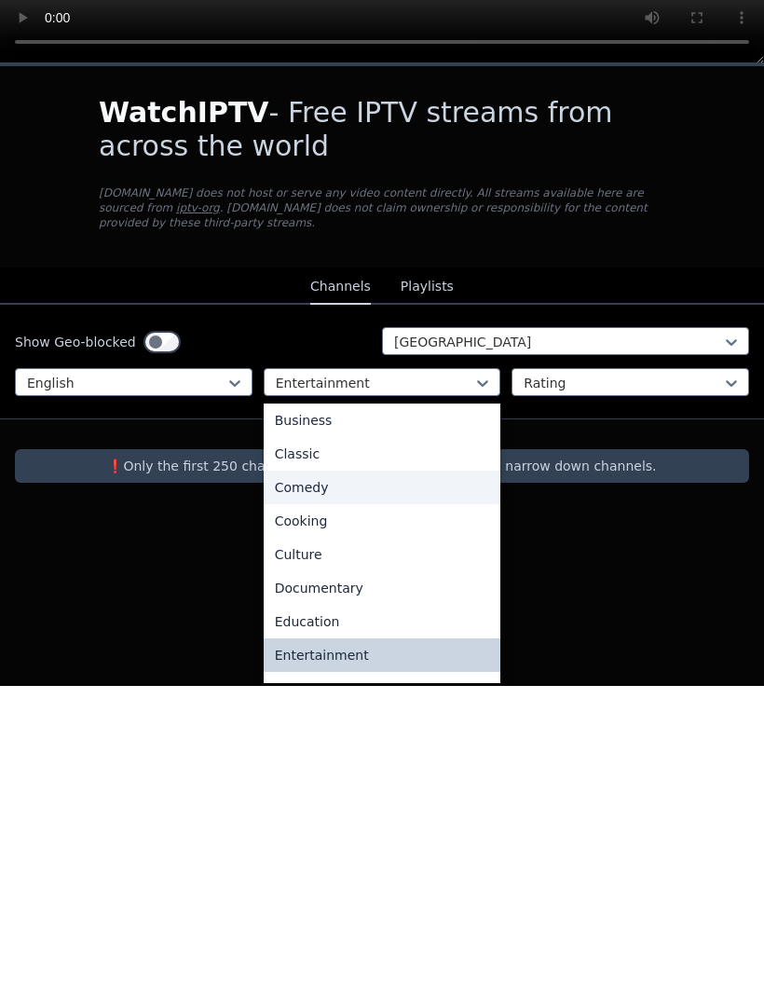
click at [438, 664] on div "Comedy" at bounding box center [383, 802] width 238 height 34
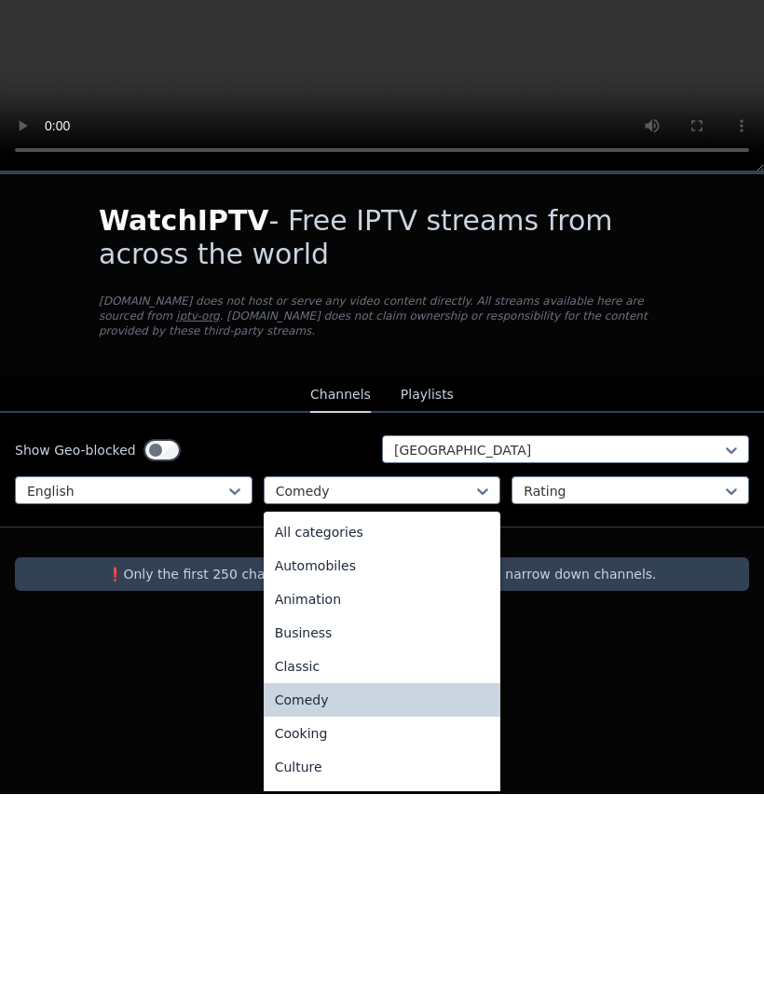
click at [440, 664] on div "All categories" at bounding box center [383, 739] width 238 height 34
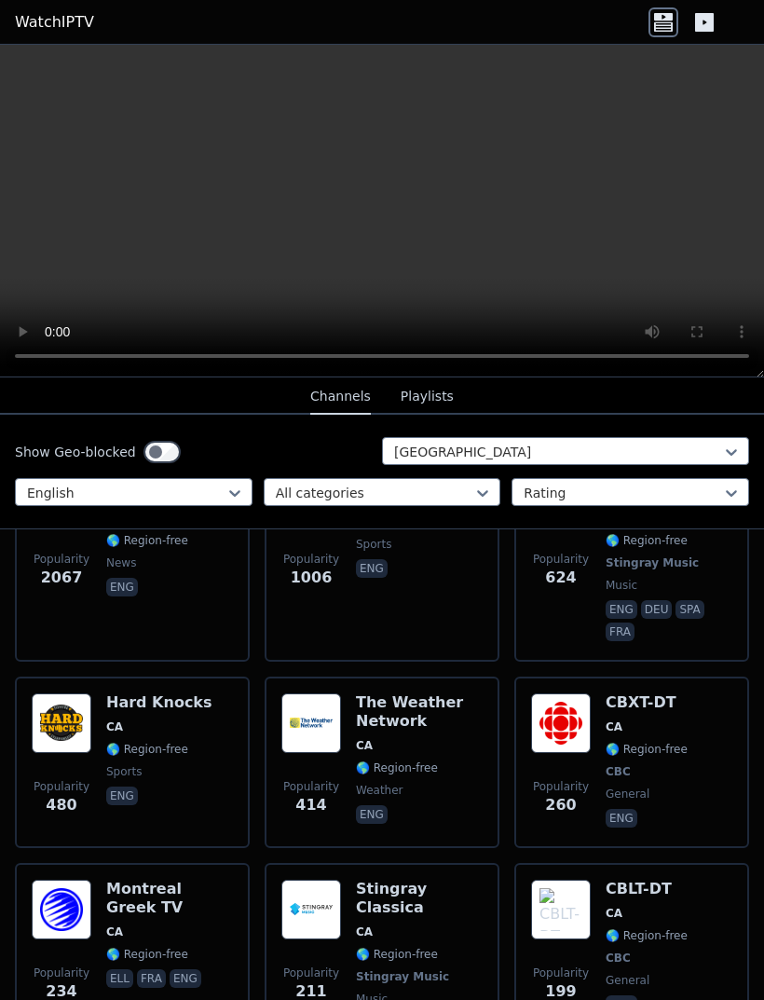
scroll to position [255, 0]
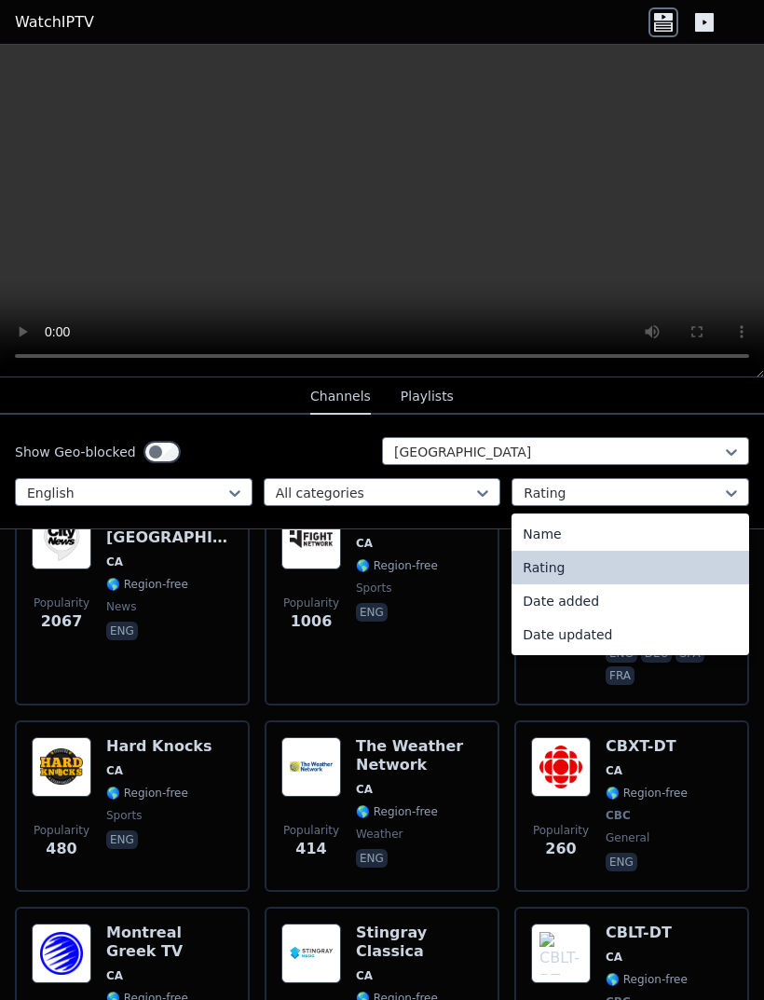
click at [631, 530] on div "Name" at bounding box center [631, 534] width 238 height 34
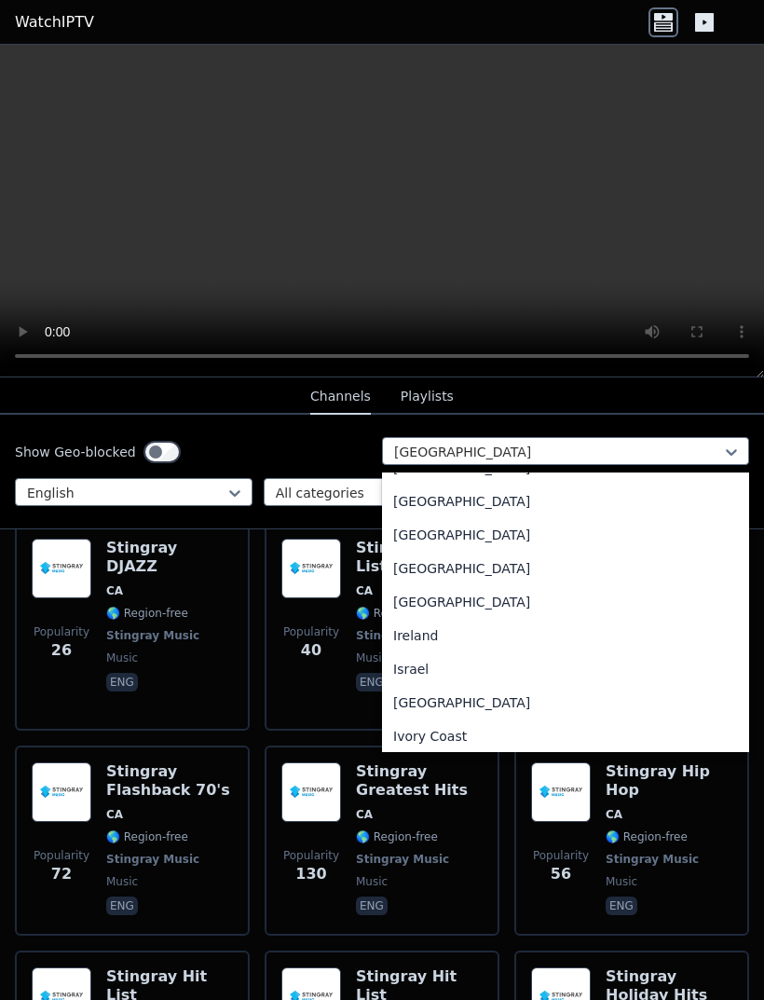
scroll to position [2926, 0]
